Goal: Navigation & Orientation: Find specific page/section

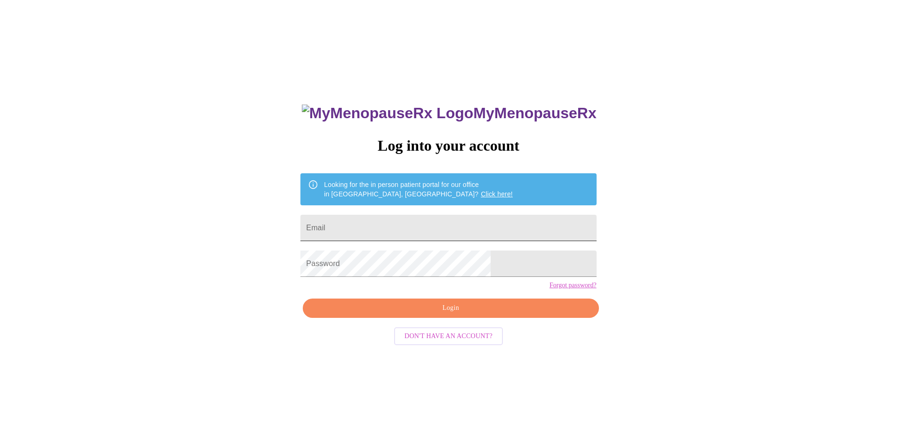
click at [423, 226] on input "Email" at bounding box center [448, 228] width 296 height 26
type input "[EMAIL_ADDRESS][DOMAIN_NAME]"
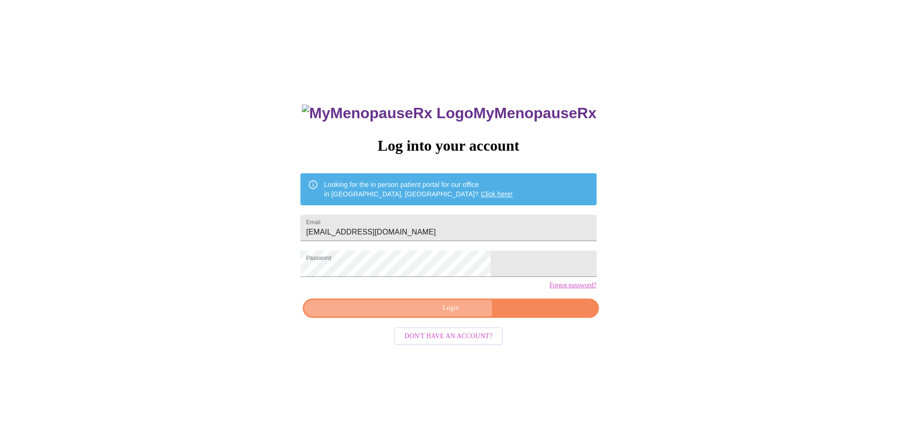
click at [447, 314] on span "Login" at bounding box center [451, 308] width 274 height 12
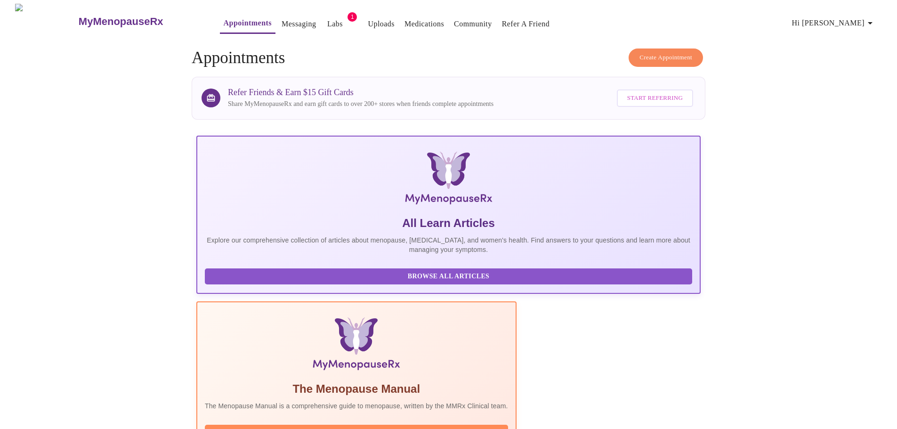
click at [404, 19] on link "Medications" at bounding box center [424, 23] width 40 height 13
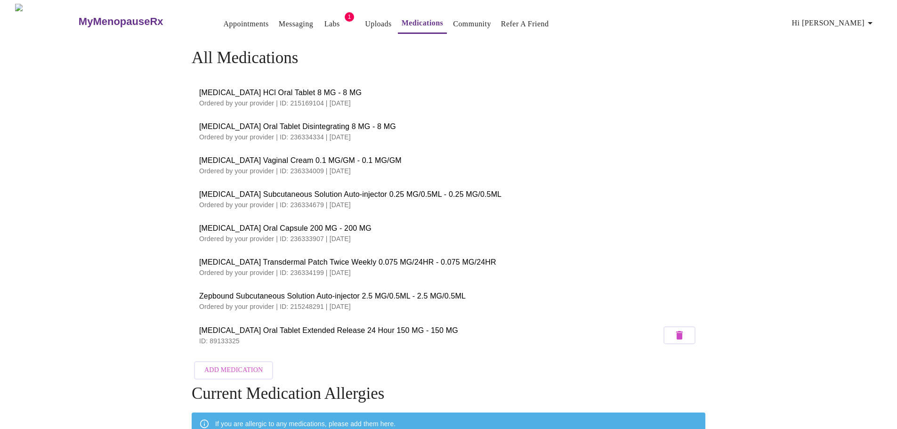
click at [261, 201] on p "Ordered by your provider | ID: 236334679 | 08/26/2025" at bounding box center [448, 204] width 499 height 9
click at [281, 193] on span "Wegovy Subcutaneous Solution Auto-injector 0.25 MG/0.5ML - 0.25 MG/0.5ML" at bounding box center [448, 194] width 499 height 11
click at [86, 20] on h3 "MyMenopauseRx" at bounding box center [121, 22] width 85 height 12
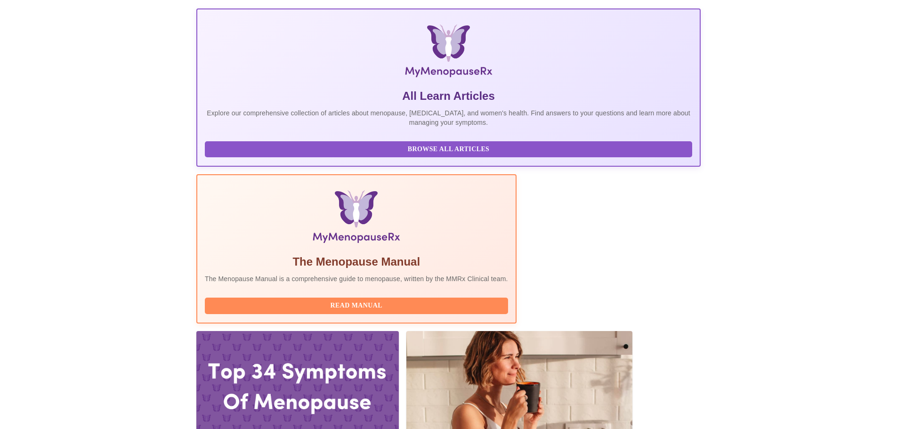
scroll to position [283, 0]
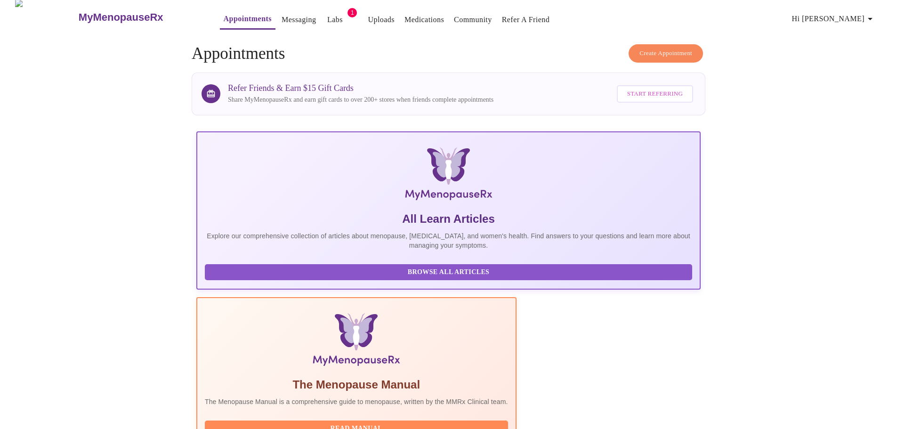
scroll to position [0, 0]
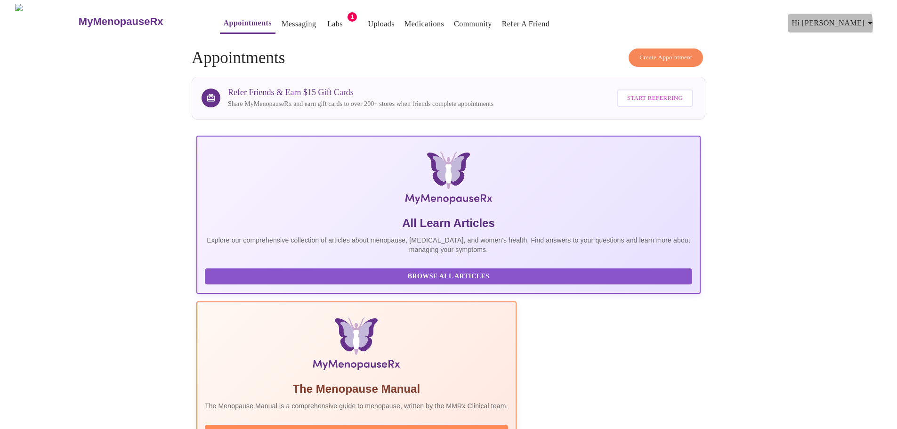
click at [872, 21] on icon "button" at bounding box center [869, 22] width 11 height 11
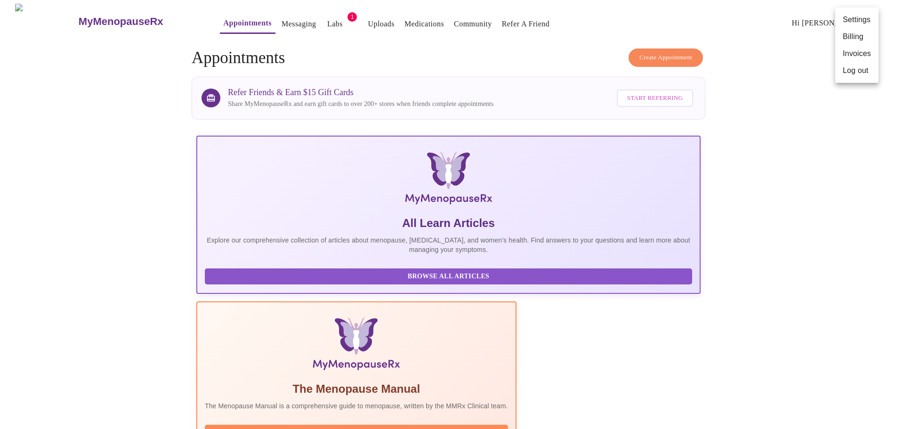
click at [796, 167] on div at bounding box center [452, 214] width 904 height 429
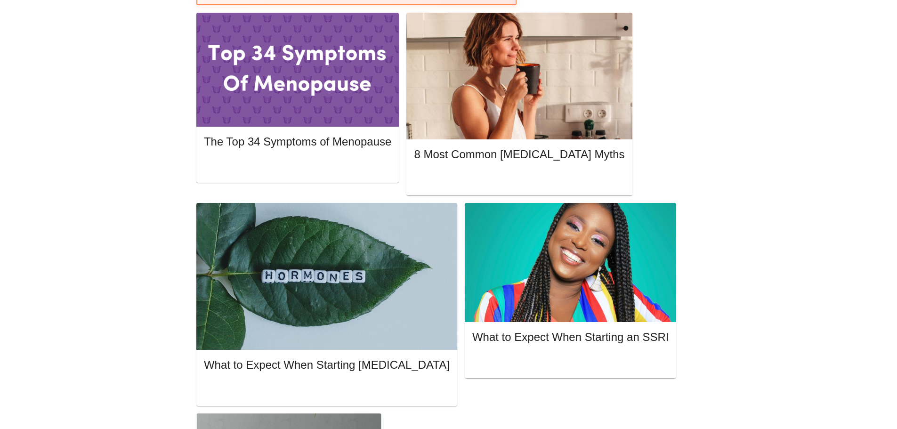
scroll to position [444, 0]
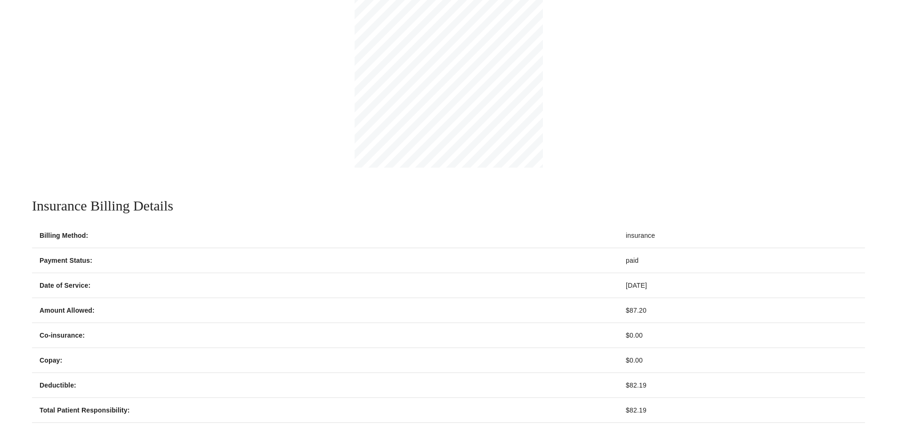
scroll to position [220, 0]
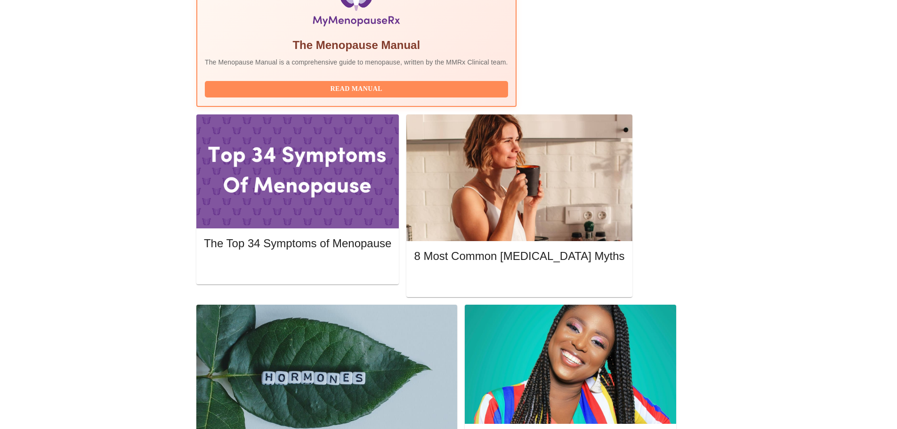
scroll to position [303, 0]
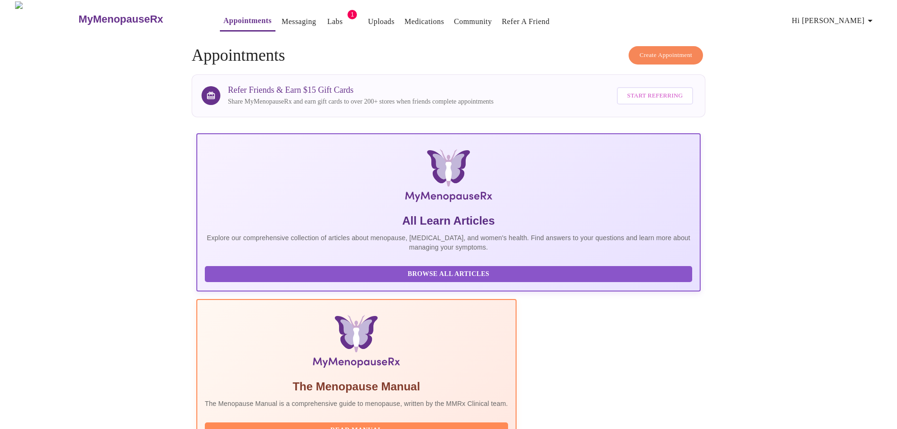
scroll to position [0, 0]
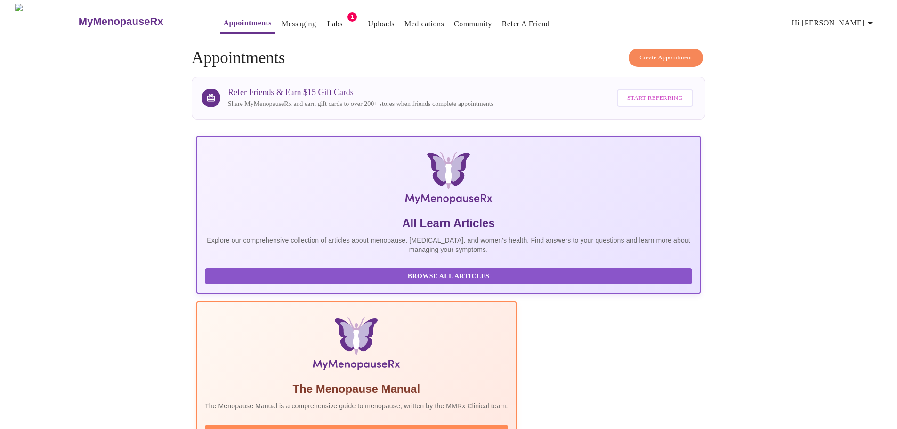
click at [79, 19] on h3 "MyMenopauseRx" at bounding box center [121, 22] width 85 height 12
click at [27, 18] on img at bounding box center [46, 21] width 62 height 35
click at [327, 21] on link "Labs" at bounding box center [335, 23] width 16 height 13
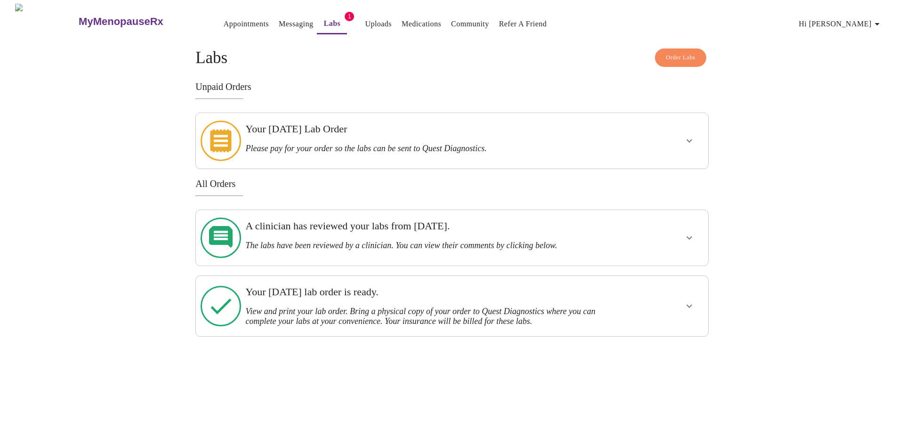
click at [451, 23] on link "Community" at bounding box center [470, 23] width 38 height 13
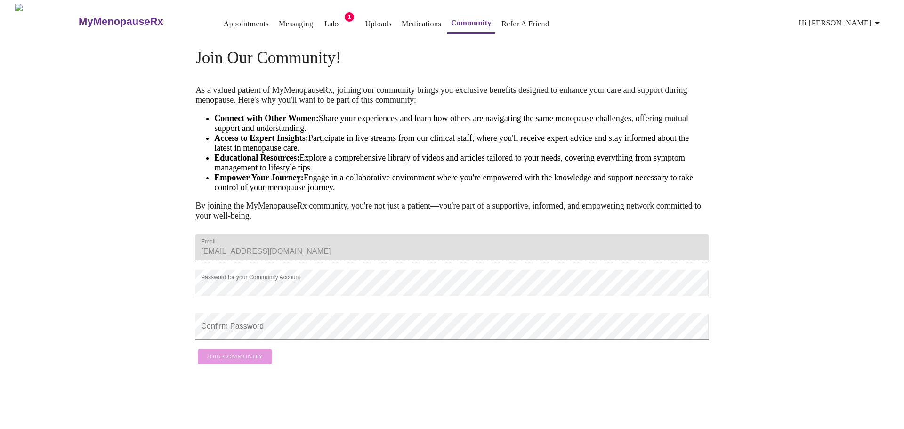
click at [365, 20] on link "Uploads" at bounding box center [378, 23] width 27 height 13
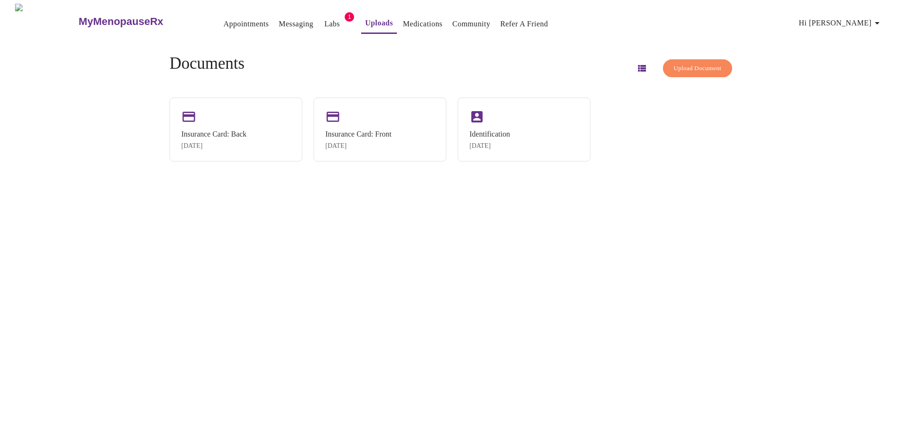
click at [279, 20] on link "Messaging" at bounding box center [296, 23] width 34 height 13
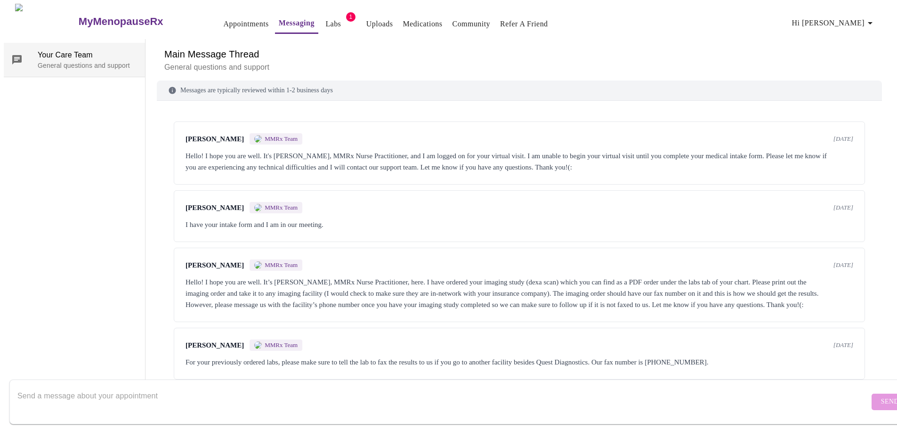
click at [51, 51] on span "Your Care Team" at bounding box center [88, 54] width 100 height 11
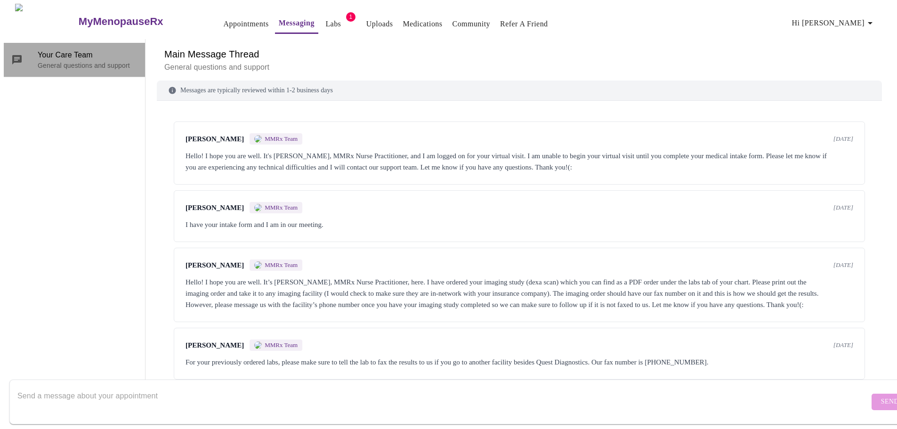
click at [12, 57] on icon at bounding box center [16, 59] width 9 height 9
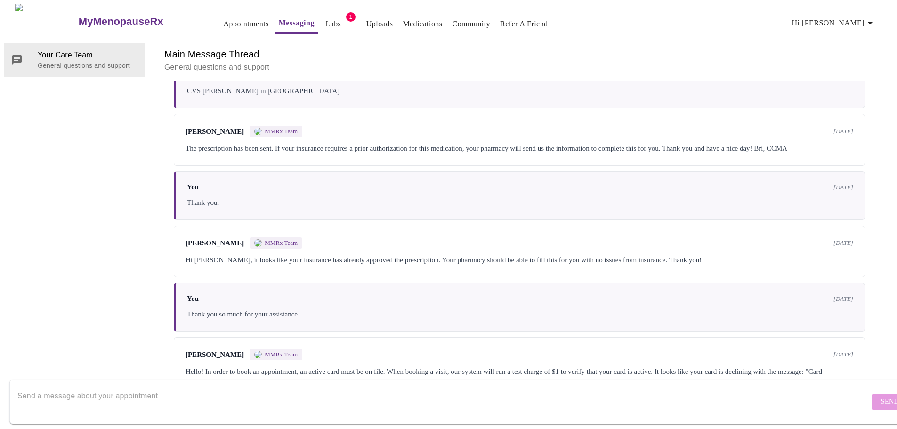
scroll to position [800, 0]
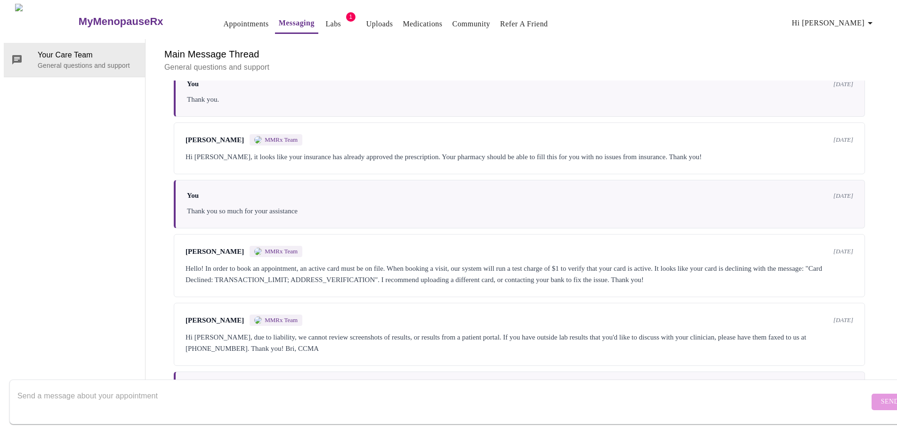
click at [84, 18] on h3 "MyMenopauseRx" at bounding box center [121, 22] width 85 height 12
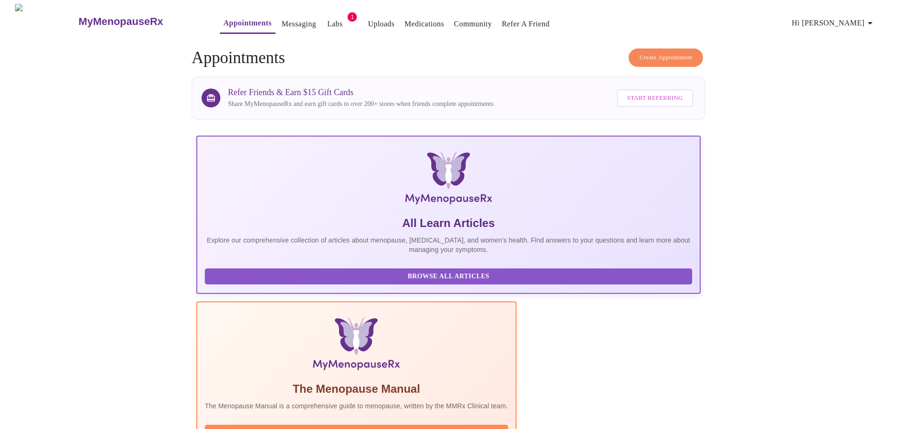
click at [857, 23] on span "Hi [PERSON_NAME]" at bounding box center [834, 22] width 84 height 13
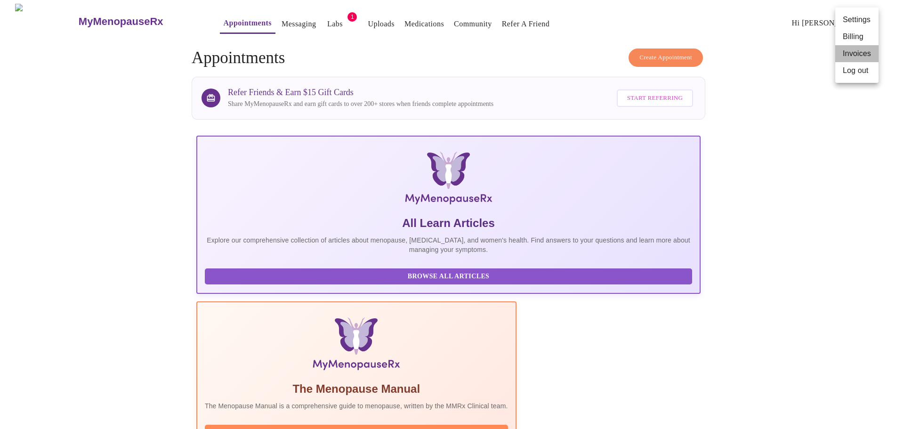
click at [859, 53] on li "Invoices" at bounding box center [856, 53] width 43 height 17
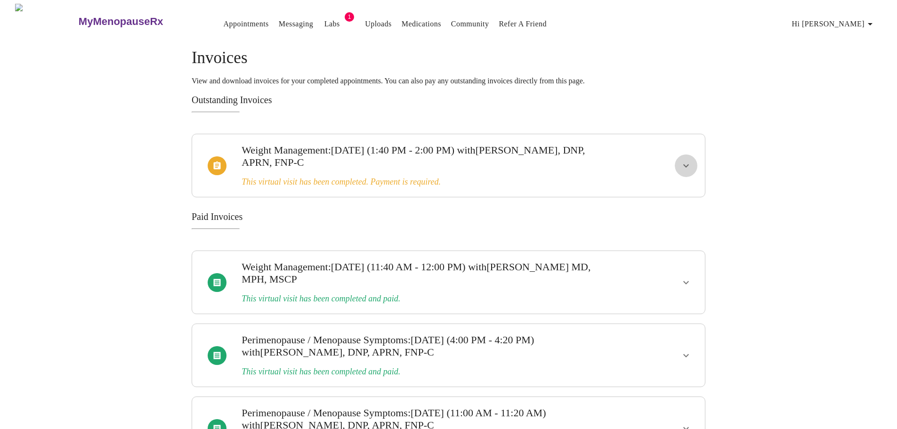
click at [690, 164] on icon "show more" at bounding box center [685, 165] width 11 height 11
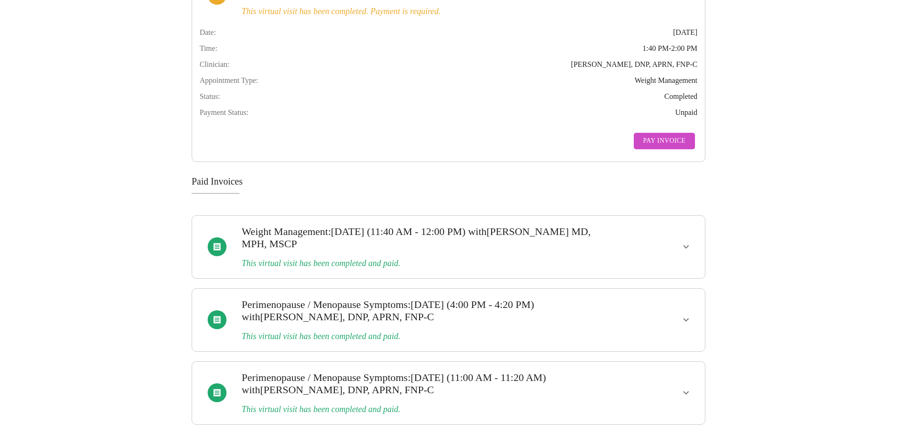
scroll to position [179, 0]
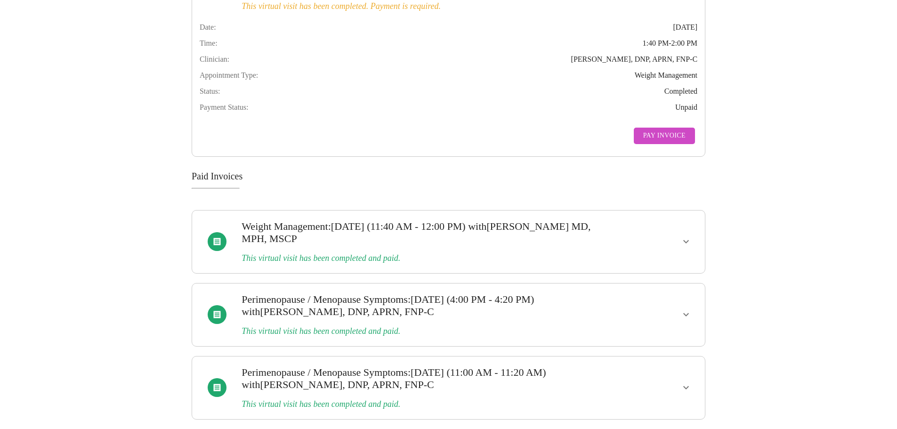
click at [690, 246] on icon "show more" at bounding box center [685, 241] width 11 height 11
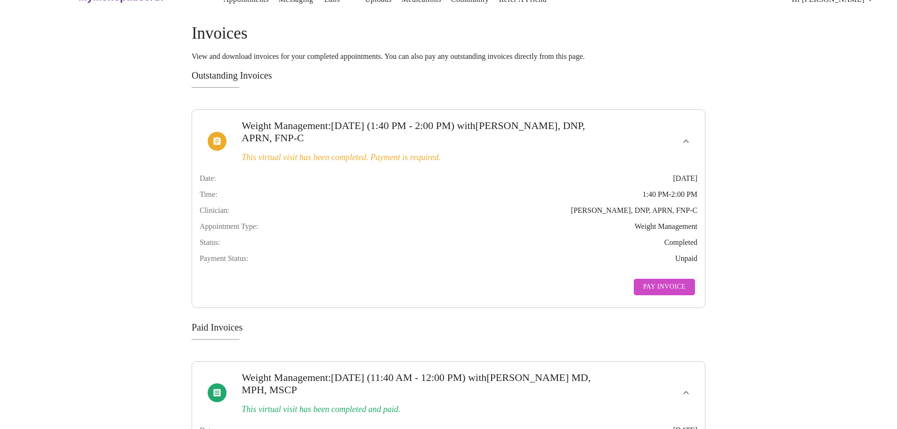
scroll to position [0, 0]
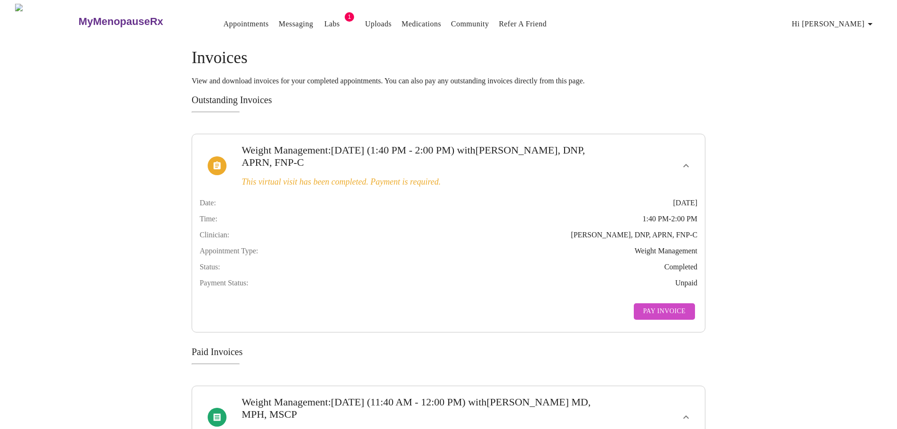
click at [79, 19] on h3 "MyMenopauseRx" at bounding box center [121, 22] width 85 height 12
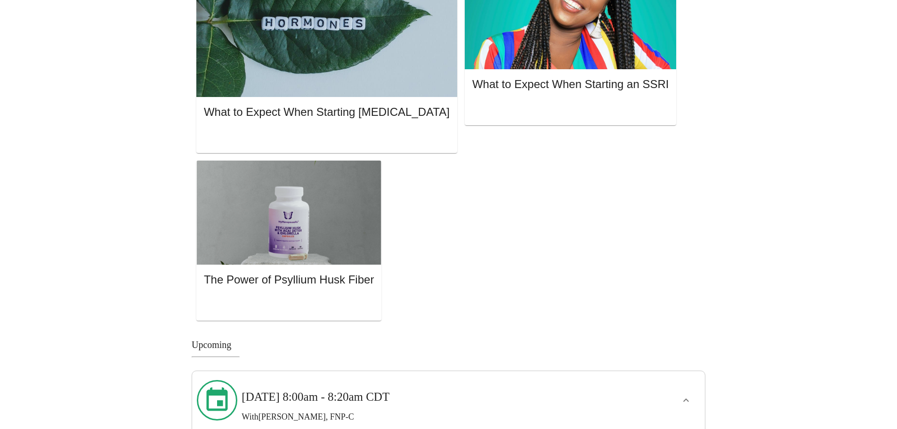
scroll to position [821, 0]
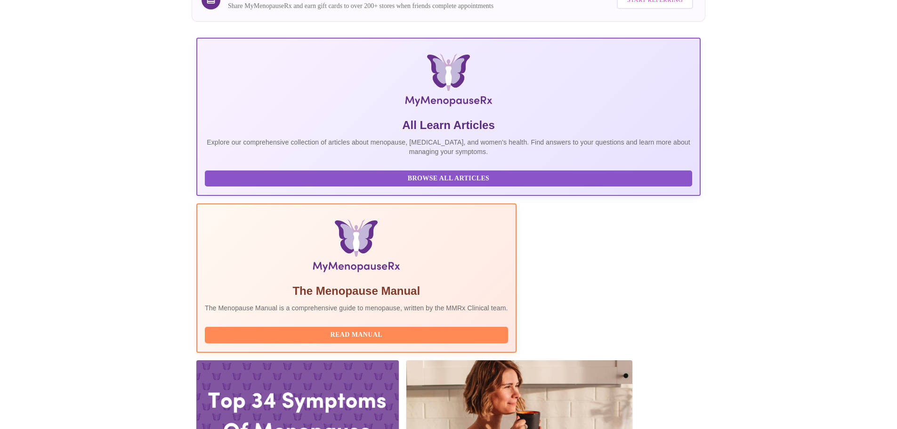
scroll to position [0, 0]
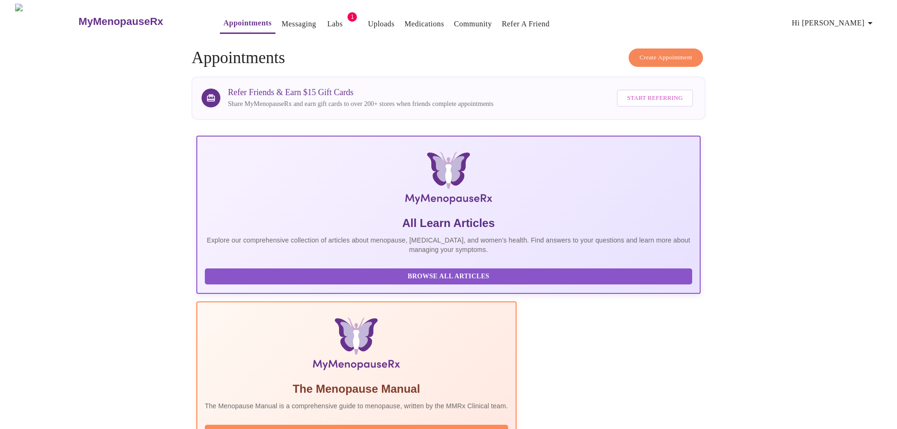
click at [876, 21] on icon "button" at bounding box center [869, 22] width 11 height 11
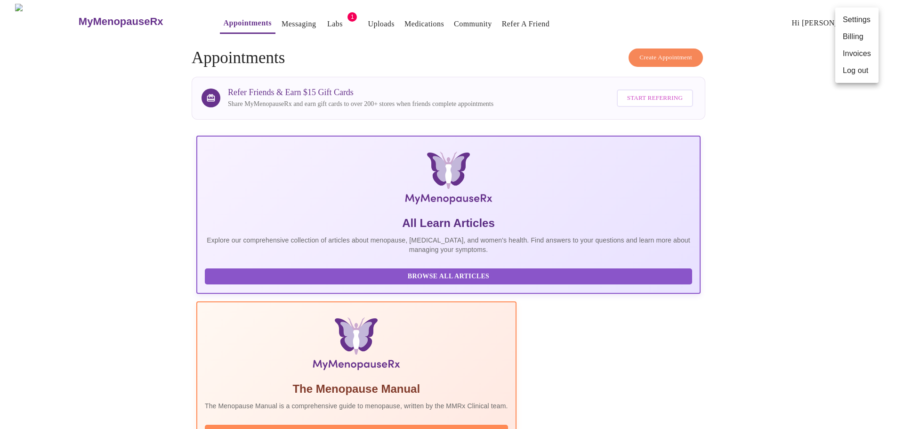
click at [850, 140] on div at bounding box center [452, 214] width 904 height 429
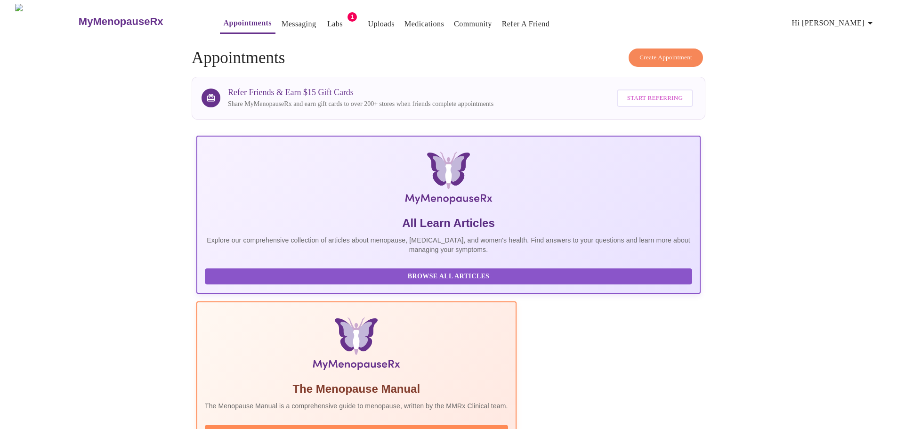
click at [282, 21] on link "Messaging" at bounding box center [299, 23] width 34 height 13
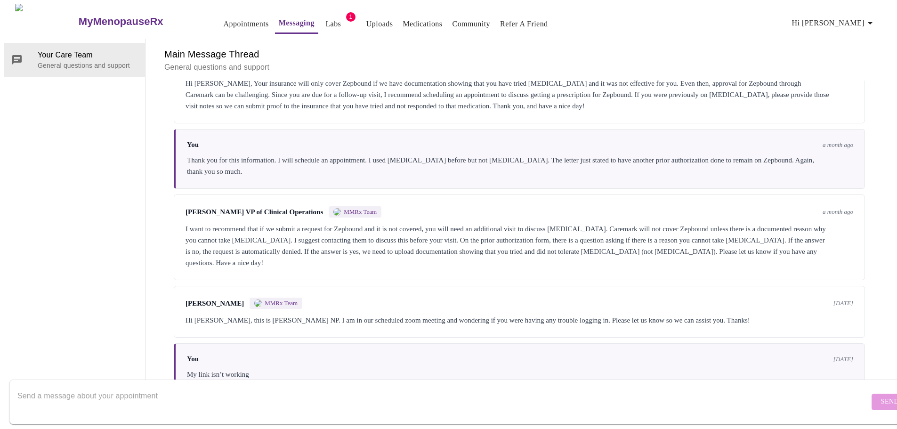
scroll to position [1114, 0]
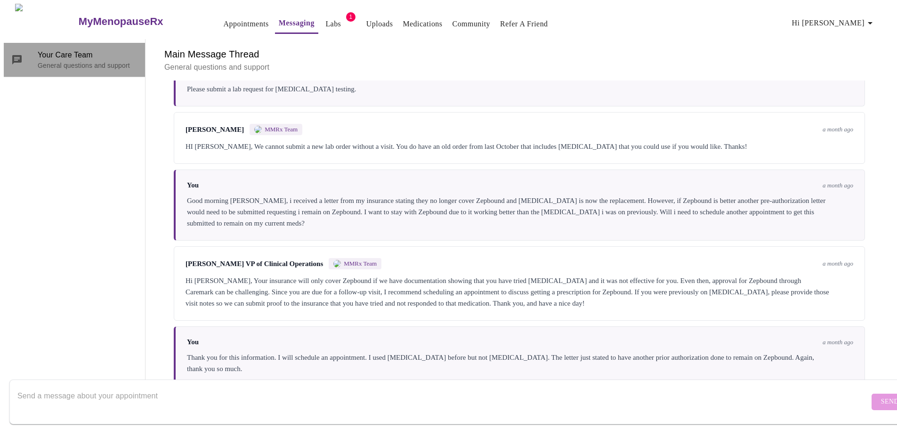
drag, startPoint x: 31, startPoint y: 24, endPoint x: 7, endPoint y: 0, distance: 33.3
click at [29, 54] on div at bounding box center [24, 59] width 26 height 11
